Goal: Information Seeking & Learning: Learn about a topic

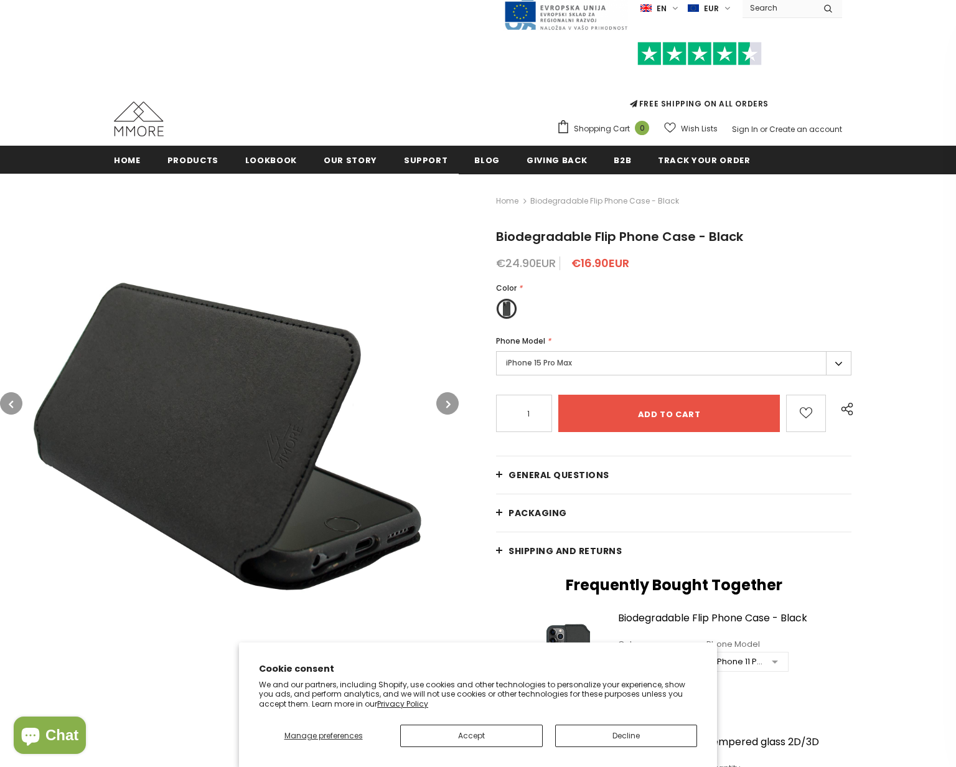
scroll to position [41, 0]
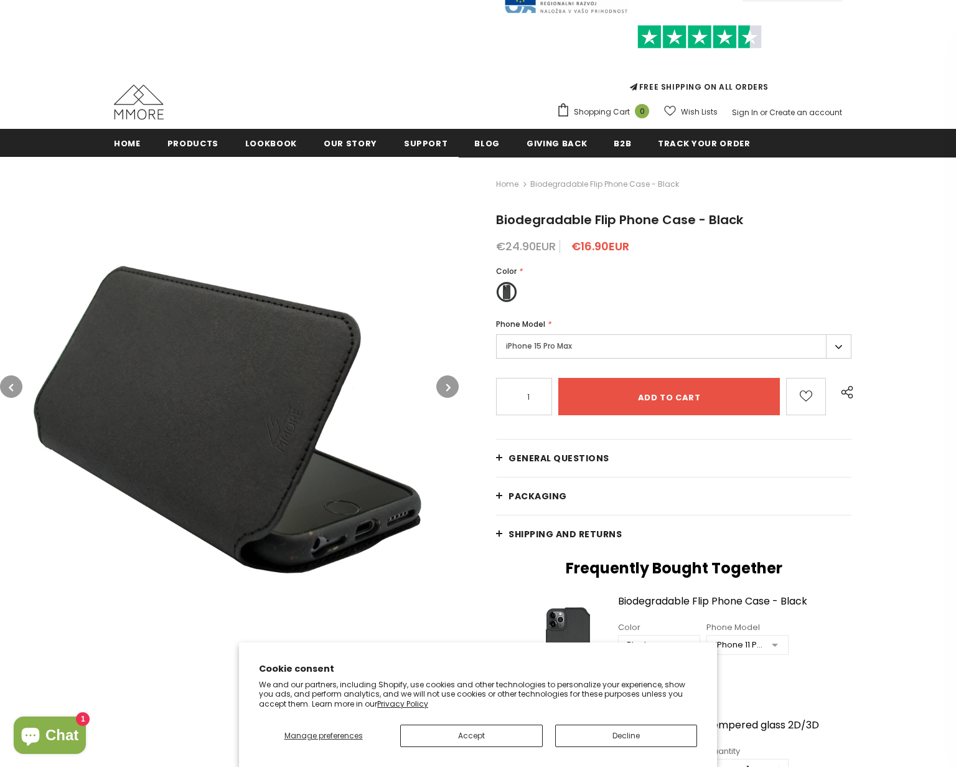
click at [440, 380] on button "button" at bounding box center [447, 386] width 22 height 22
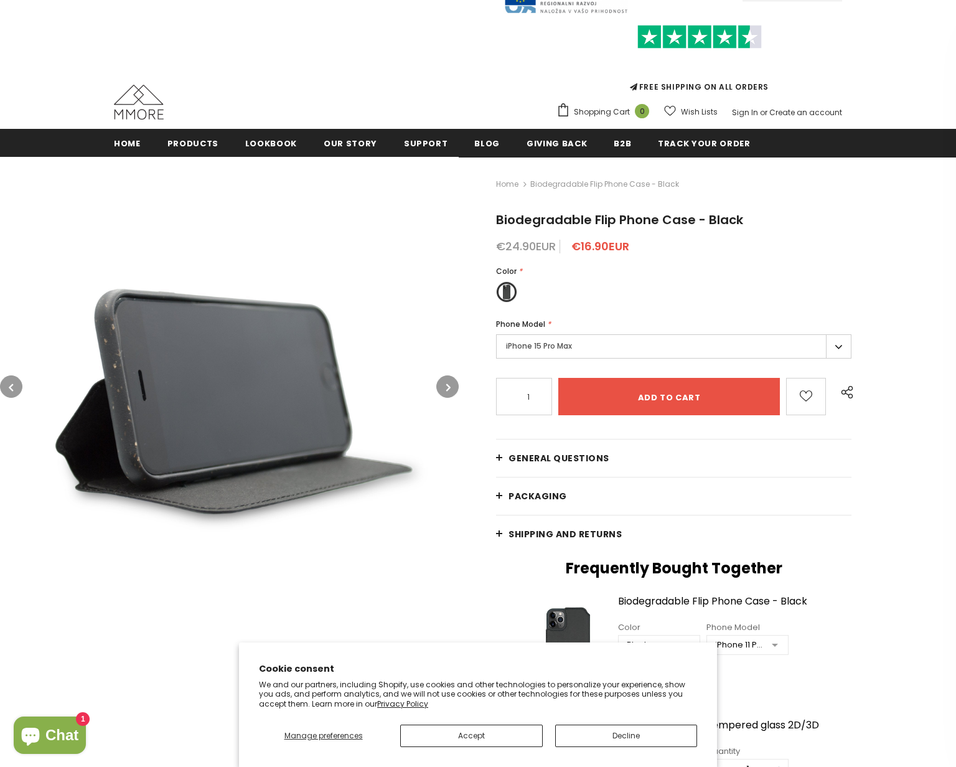
click at [440, 380] on button "button" at bounding box center [447, 386] width 22 height 22
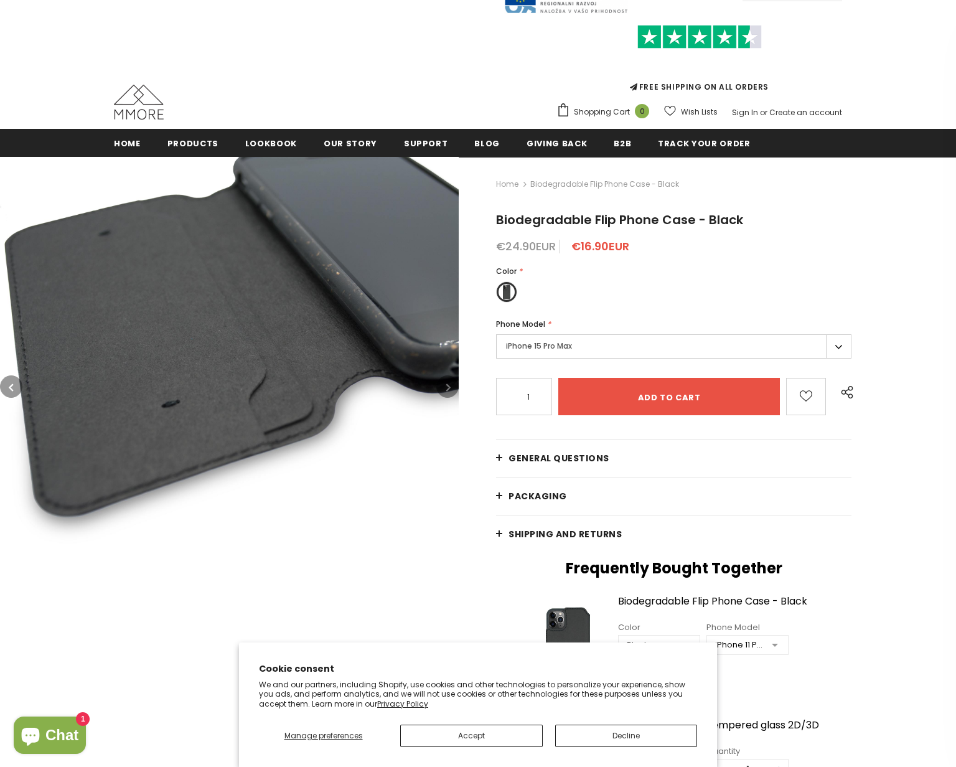
click at [562, 357] on label "iPhone 15 Pro Max" at bounding box center [673, 346] width 355 height 24
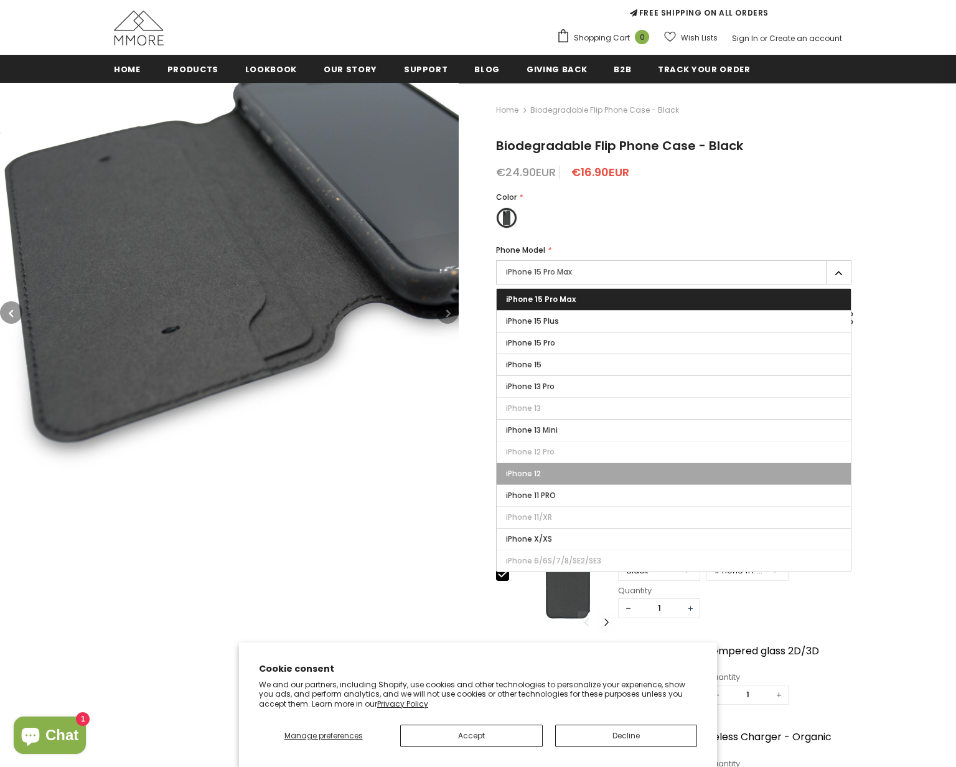
scroll to position [116, 0]
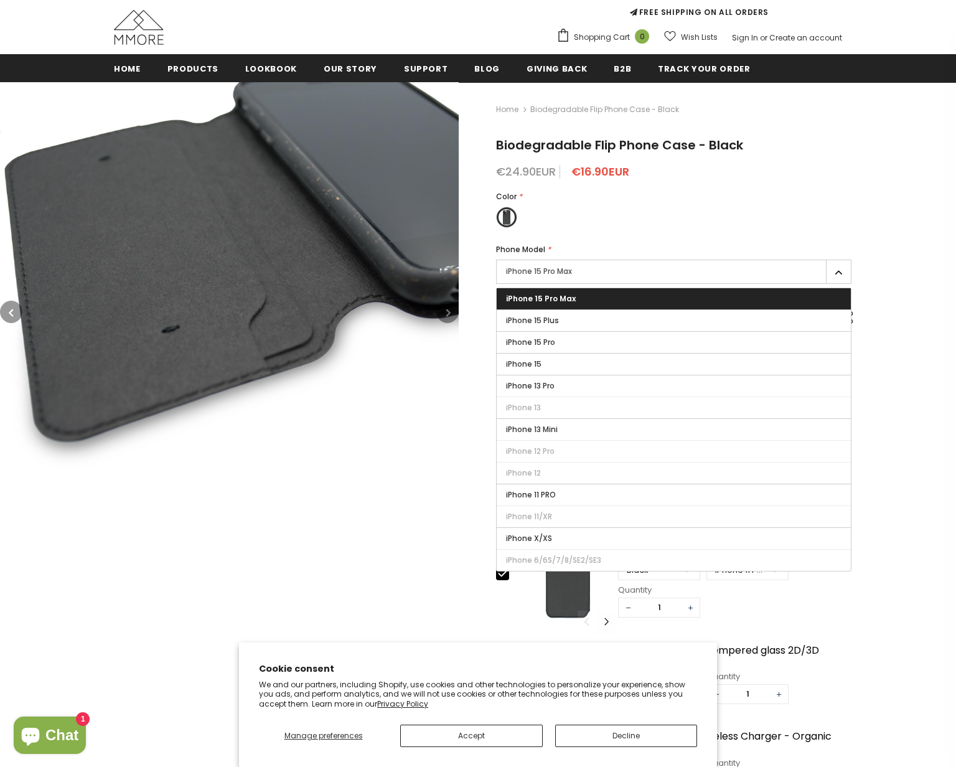
click at [361, 397] on img at bounding box center [229, 311] width 459 height 459
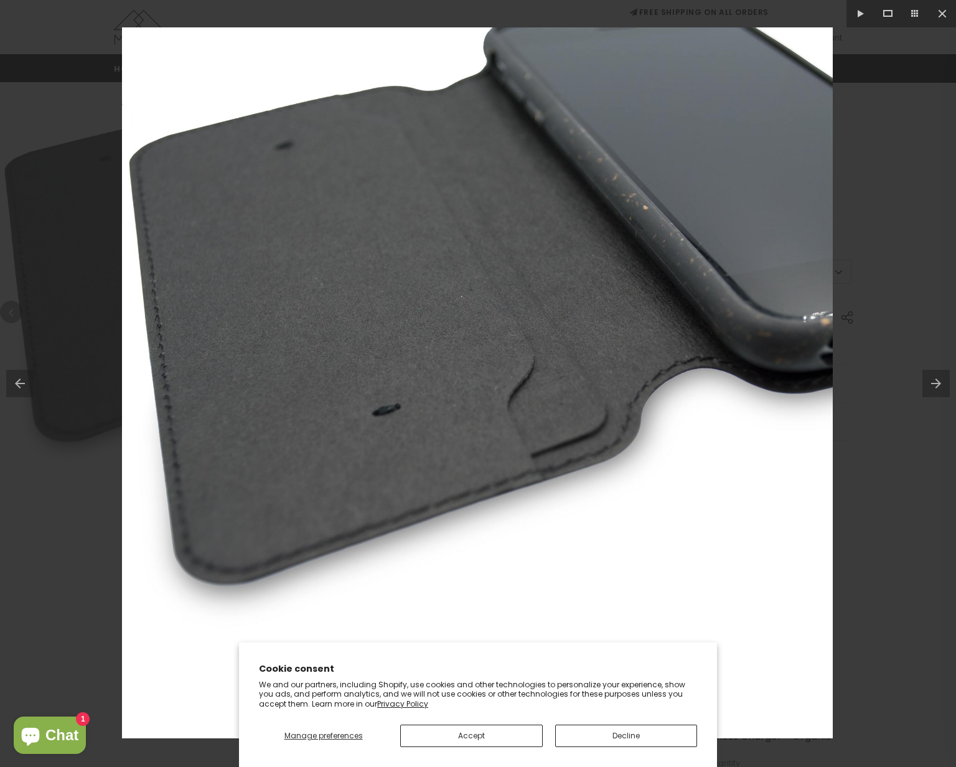
click at [256, 322] on img at bounding box center [477, 382] width 711 height 711
click at [92, 195] on div at bounding box center [478, 383] width 956 height 767
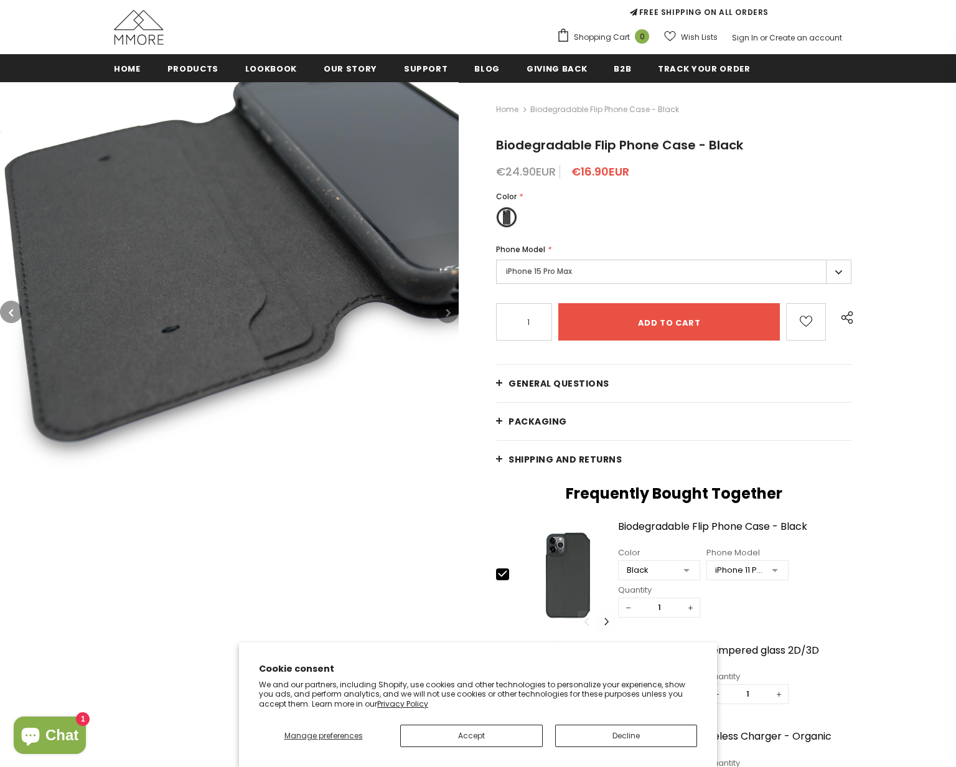
click at [147, 23] on img at bounding box center [139, 27] width 50 height 35
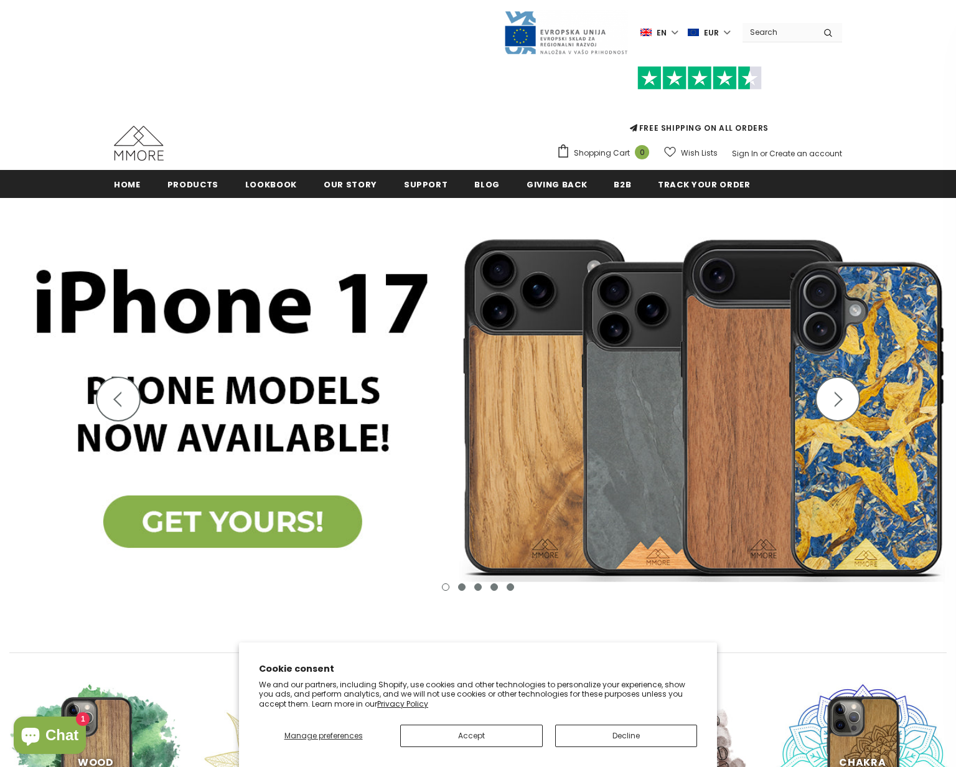
click at [209, 512] on img at bounding box center [478, 407] width 956 height 419
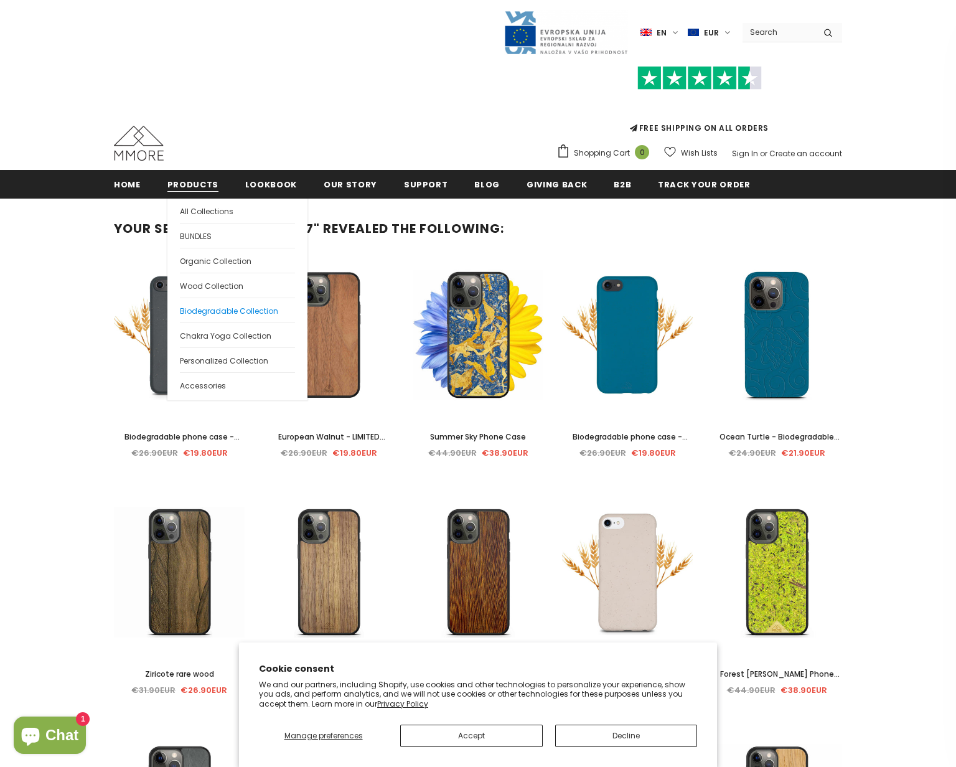
click at [204, 306] on span "Biodegradable Collection" at bounding box center [229, 311] width 98 height 11
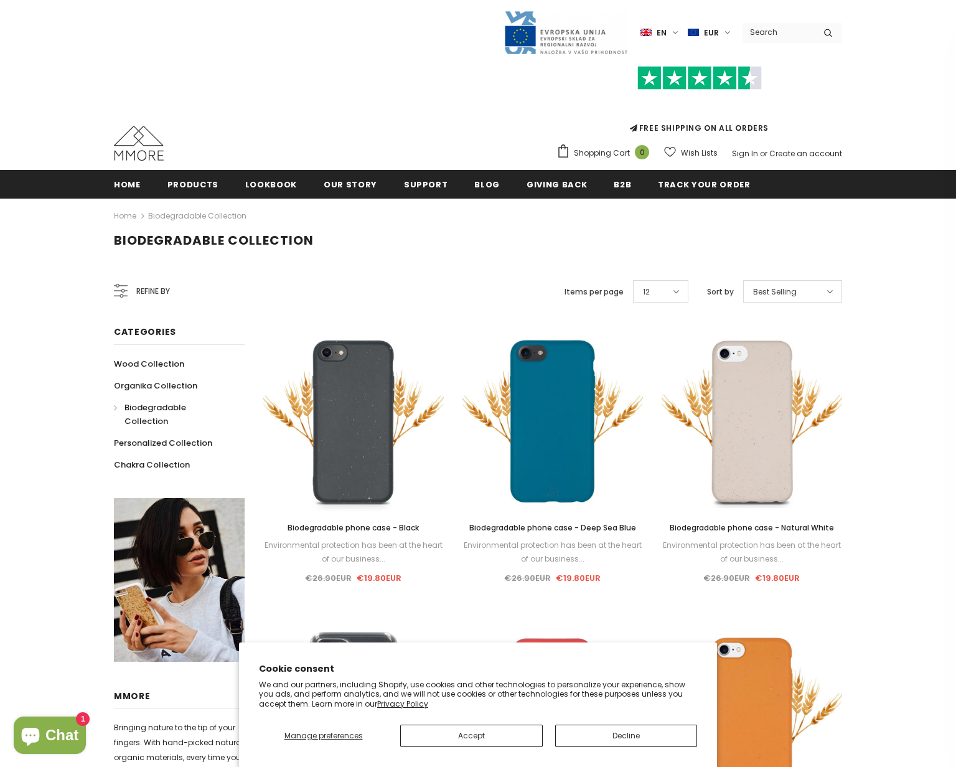
click at [154, 290] on span "Refine by" at bounding box center [153, 291] width 34 height 14
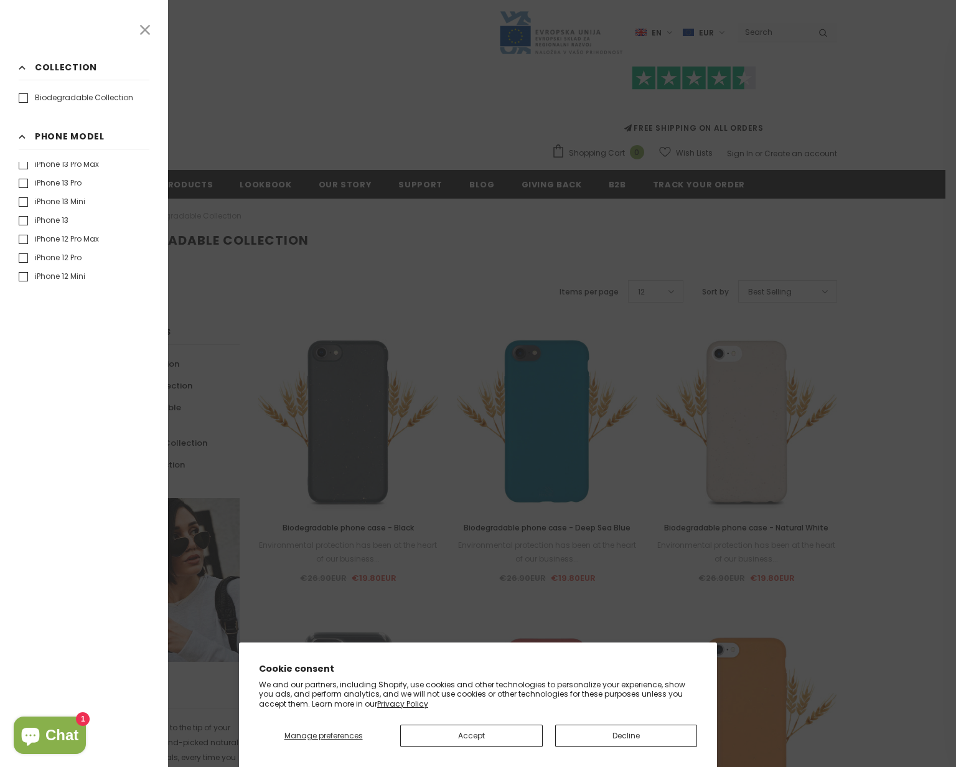
scroll to position [173, 0]
click at [313, 134] on div at bounding box center [478, 383] width 956 height 767
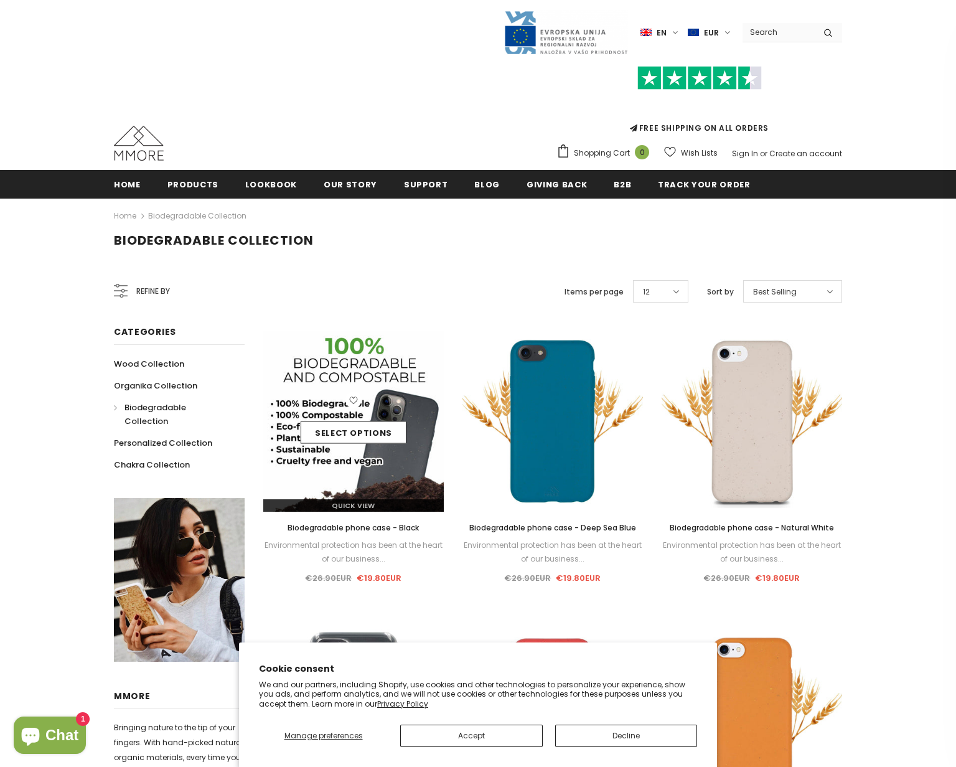
click at [349, 353] on img at bounding box center [353, 421] width 181 height 181
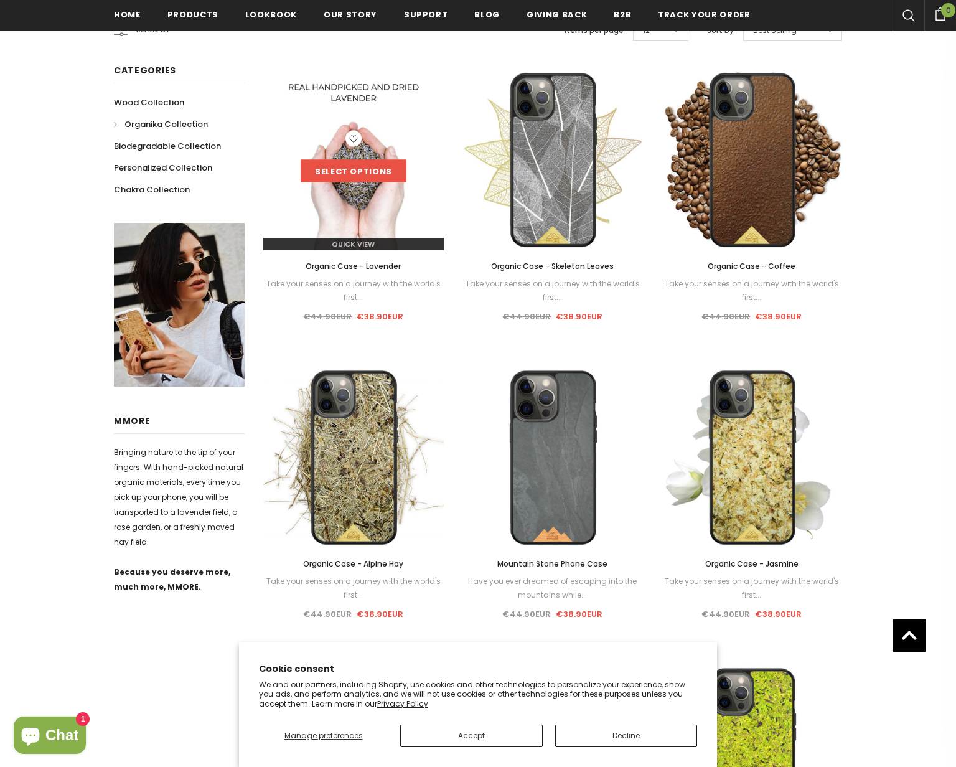
scroll to position [251, 0]
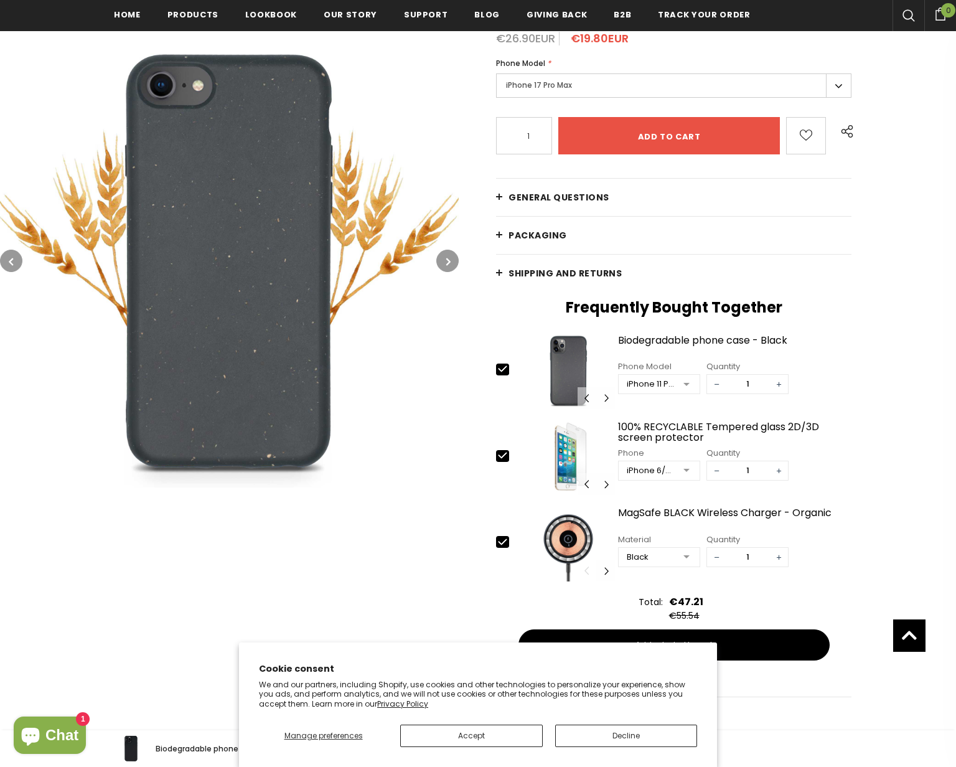
scroll to position [412, 0]
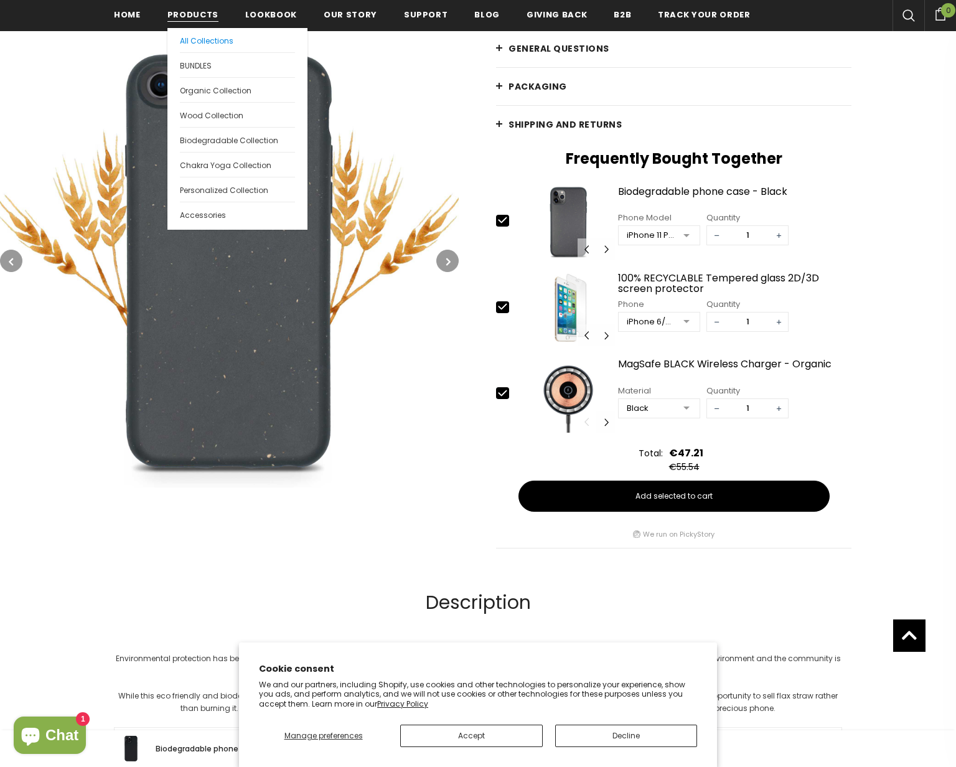
click at [195, 43] on span "All Collections" at bounding box center [207, 40] width 54 height 11
